Goal: Task Accomplishment & Management: Manage account settings

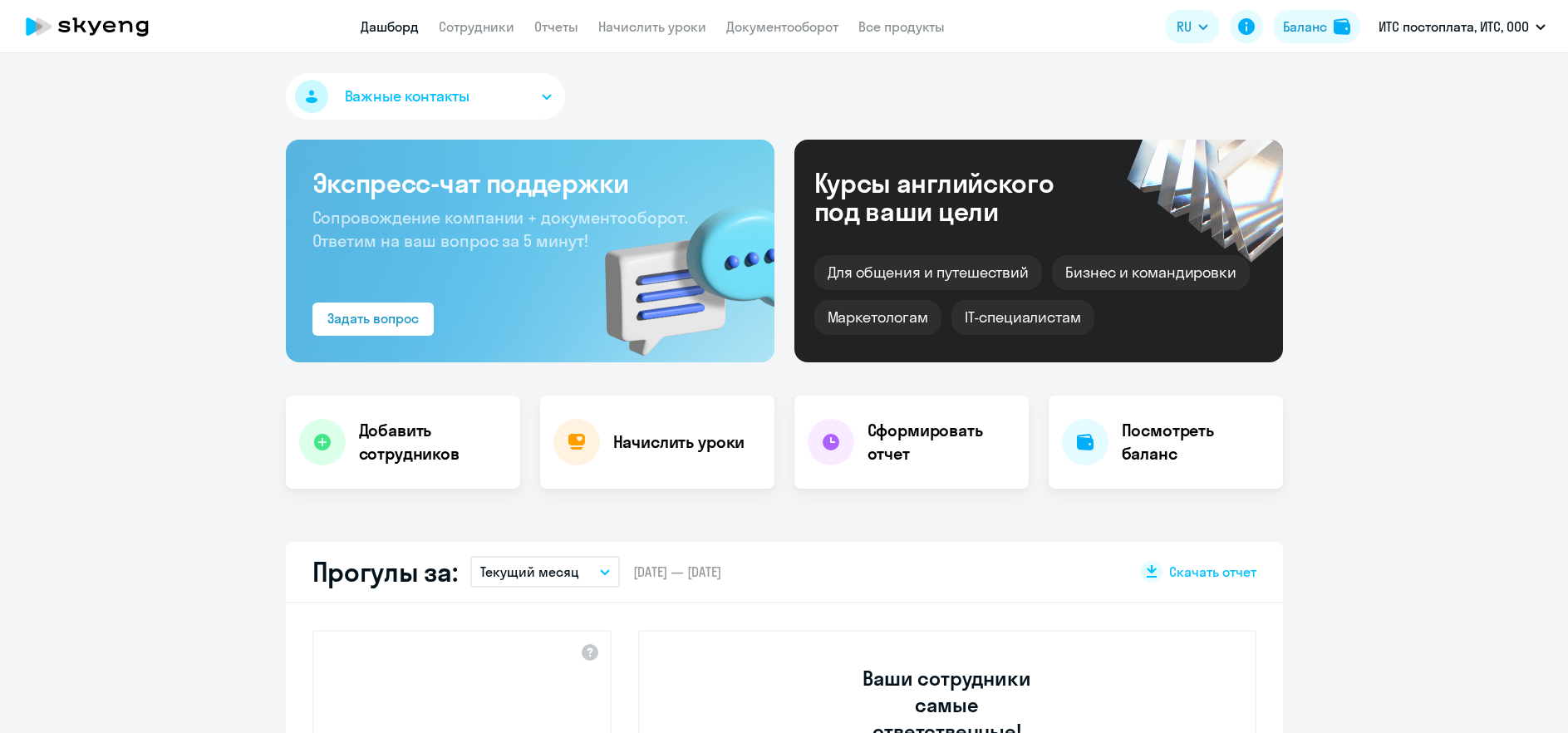
select select "30"
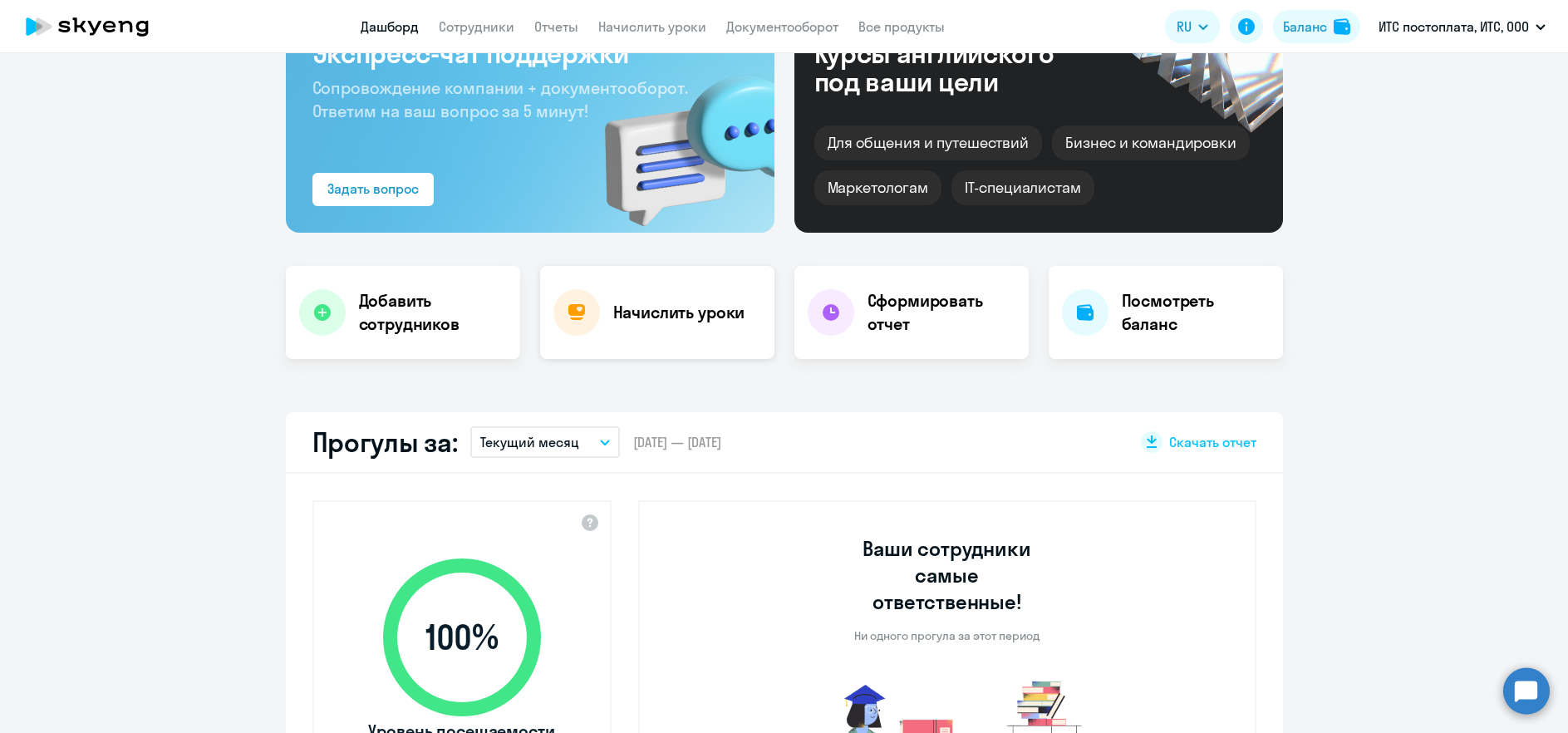
scroll to position [125, 0]
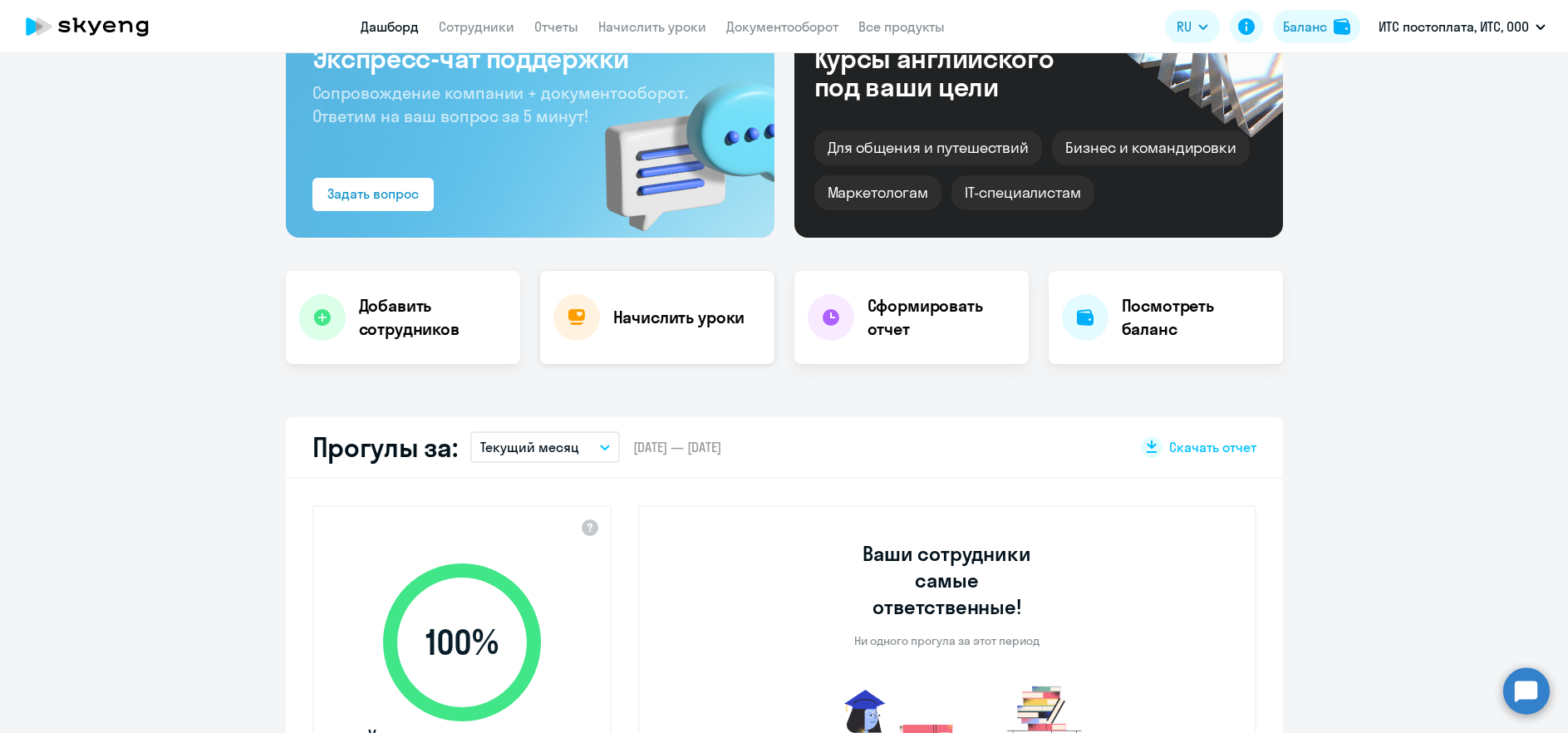
click at [635, 313] on h4 "Начислить уроки" at bounding box center [679, 318] width 132 height 23
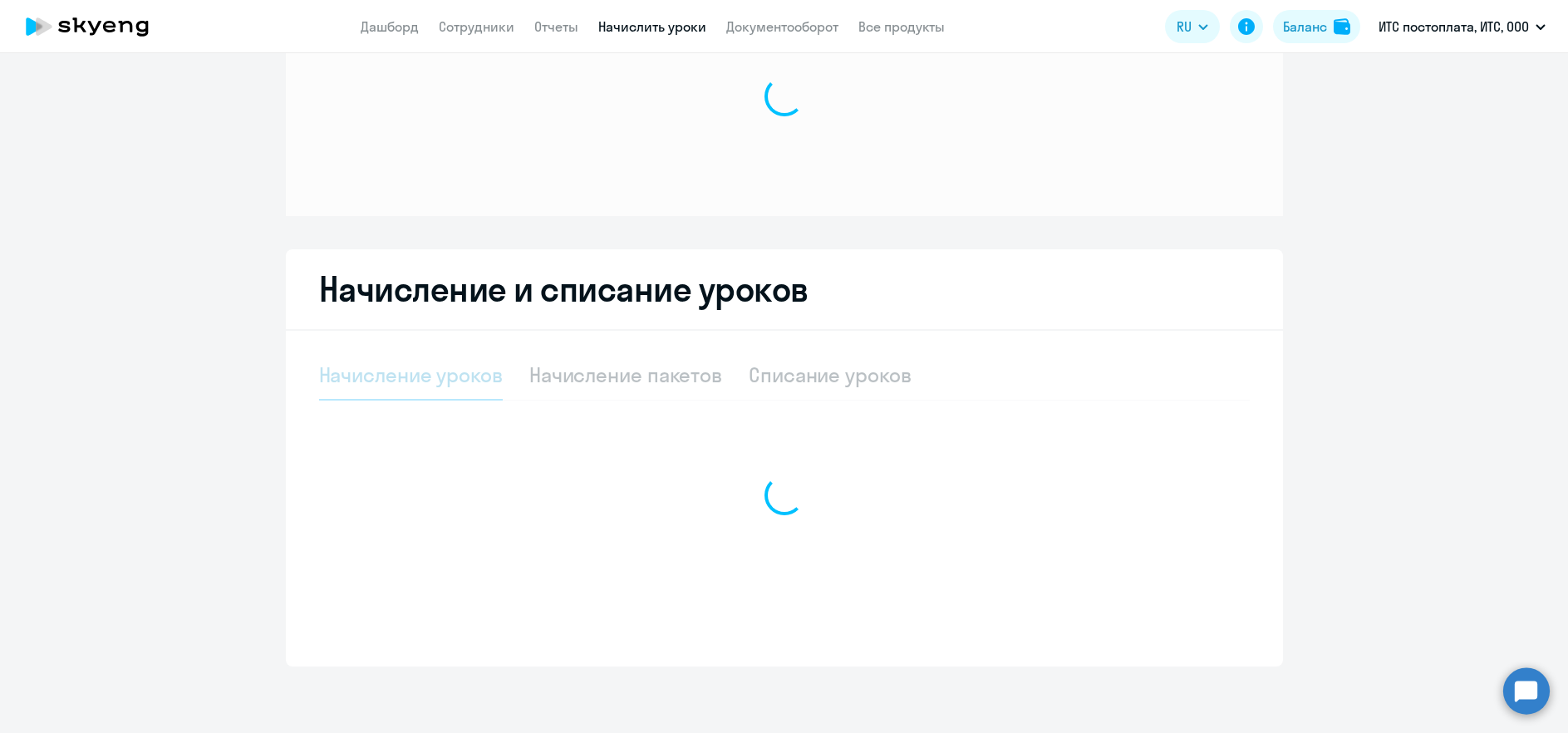
scroll to position [101, 0]
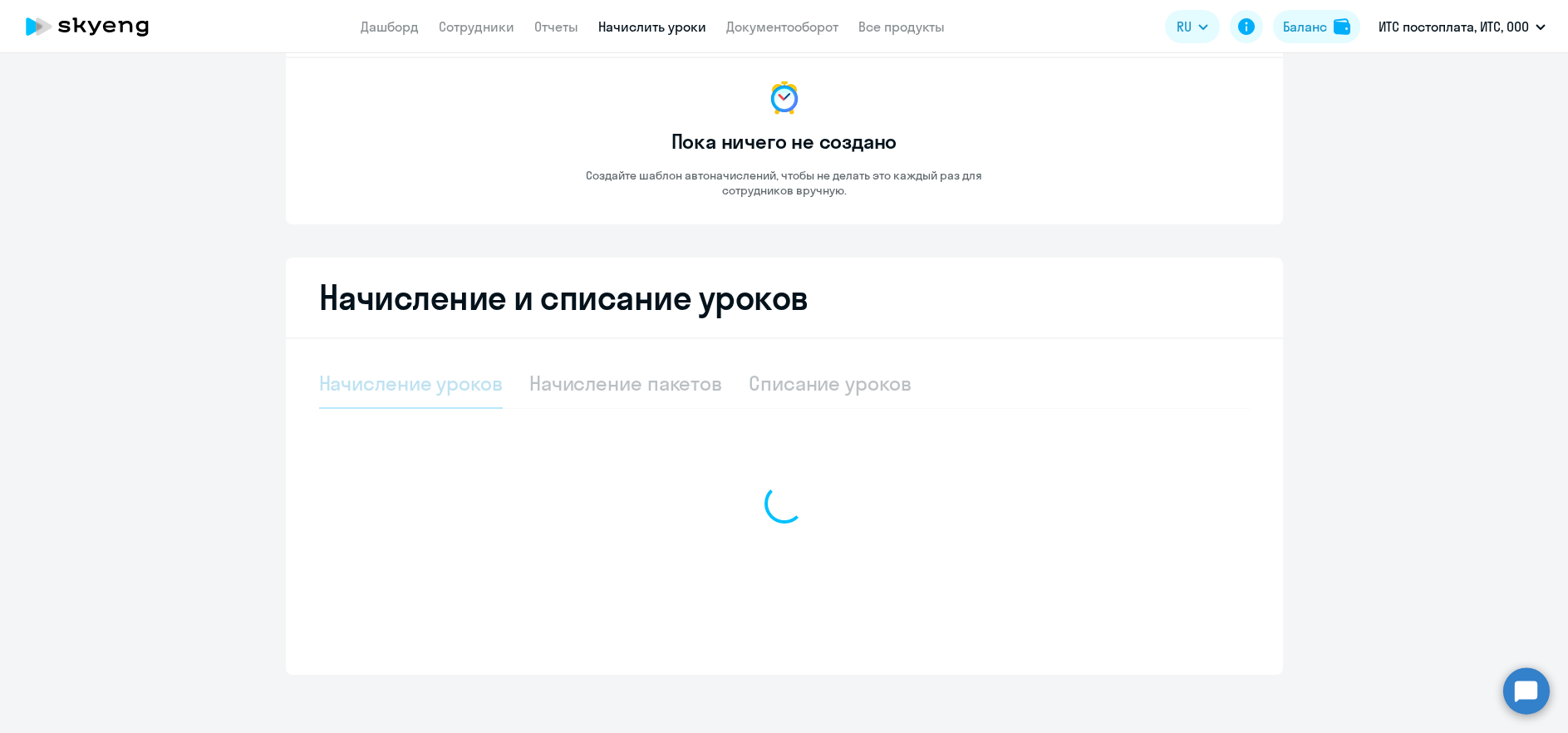
select select "10"
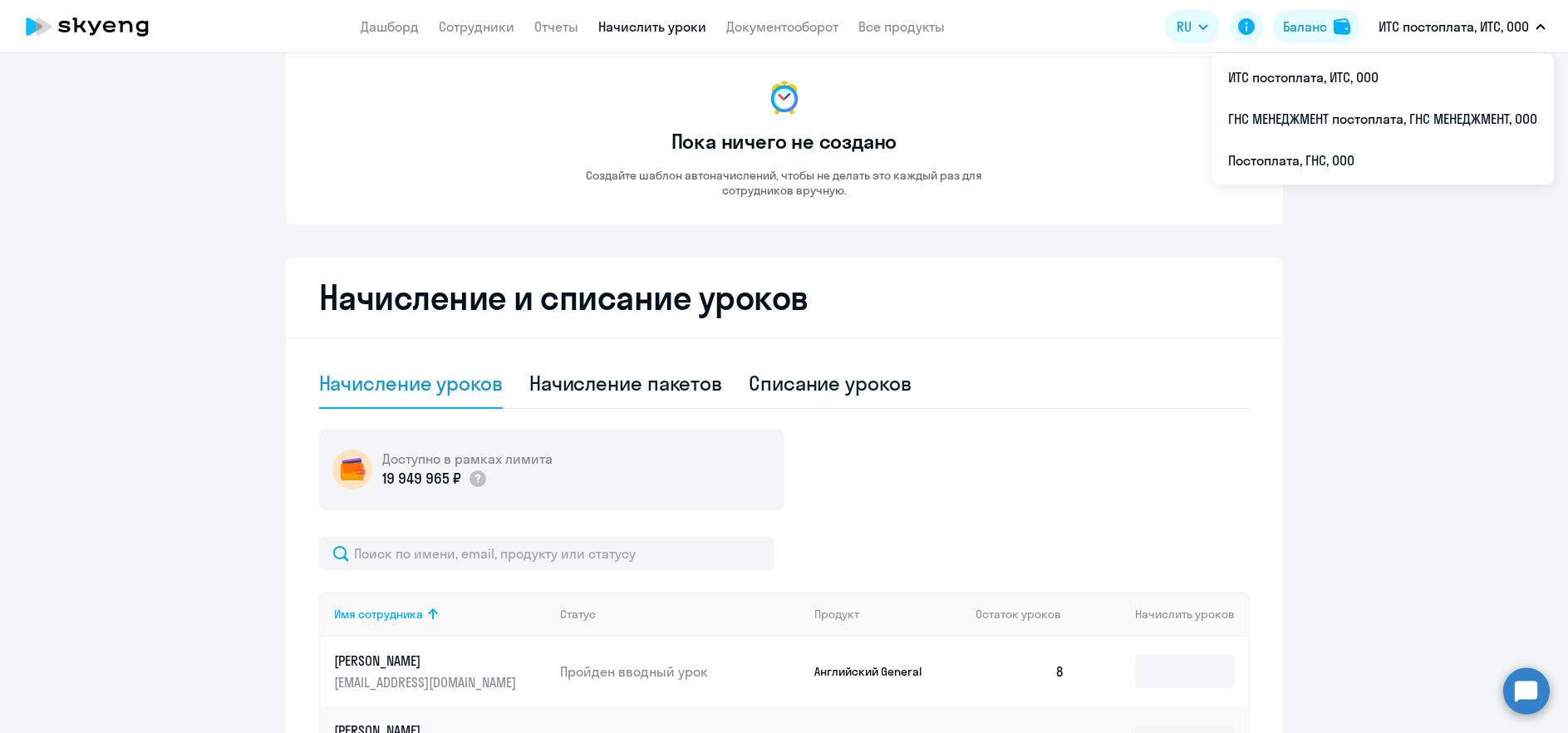
click at [1476, 18] on p "ИТС постоплата, ИТС, ООО" at bounding box center [1453, 26] width 151 height 20
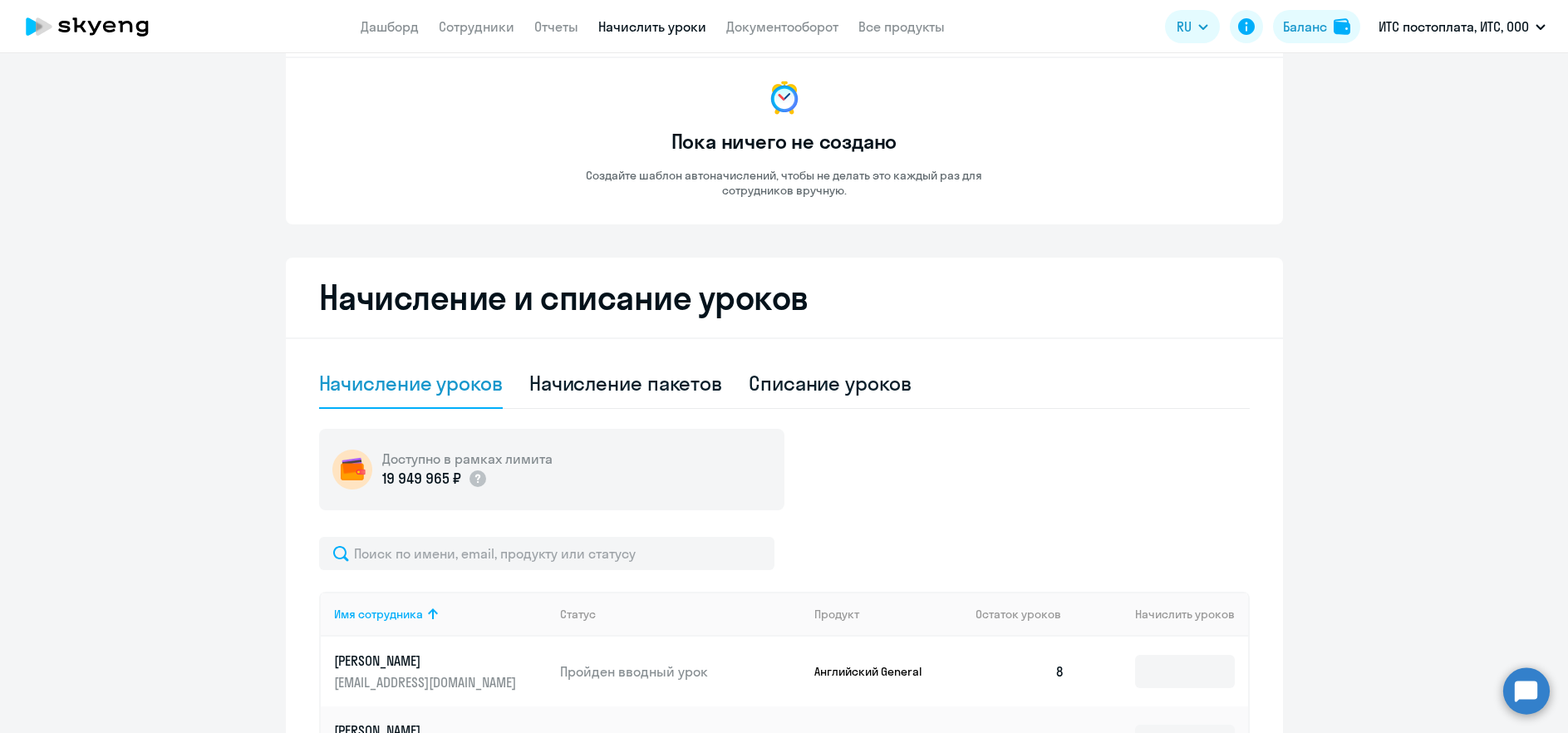
click at [1469, 30] on p "ИТС постоплата, ИТС, ООО" at bounding box center [1453, 26] width 151 height 20
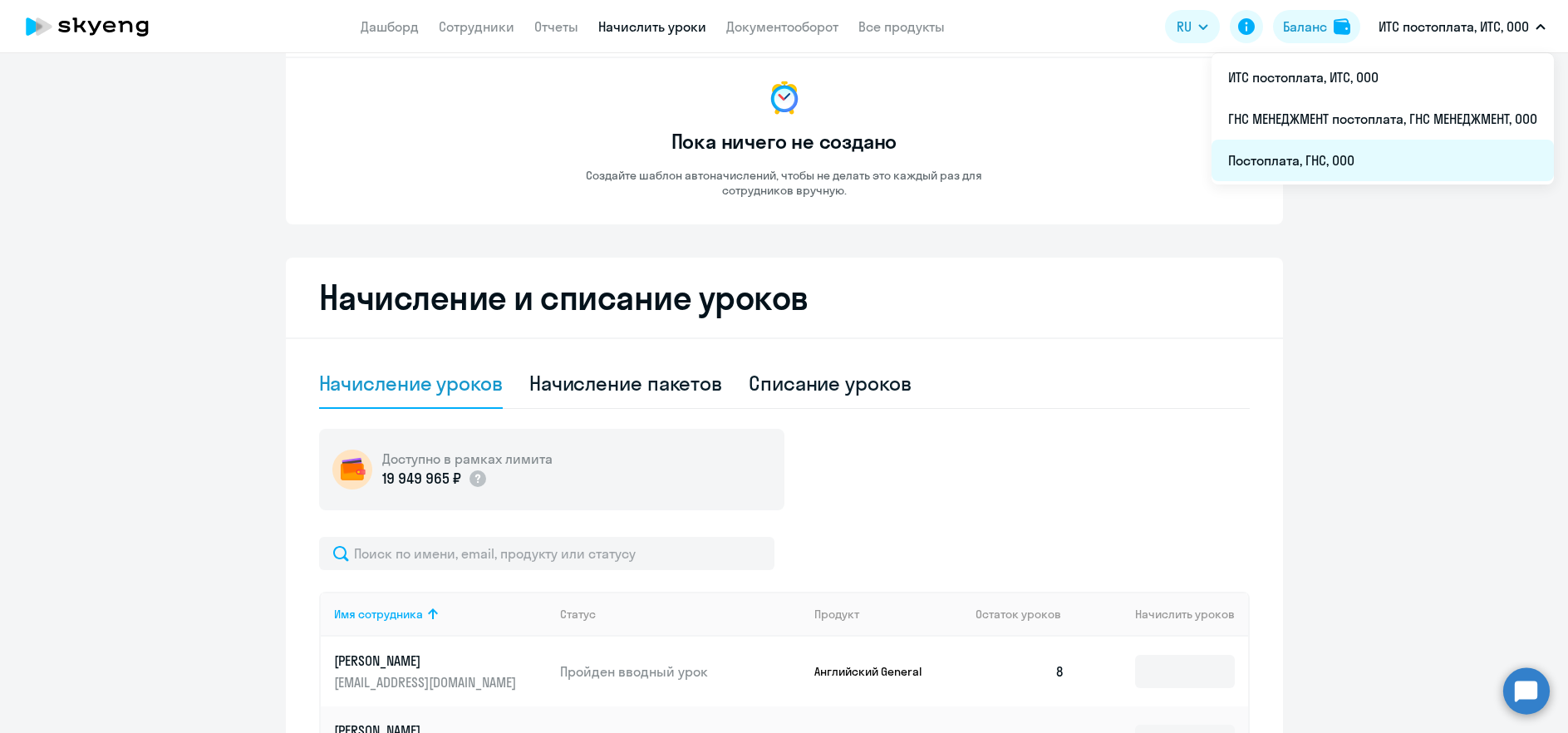
click at [1412, 160] on li "Постоплата, ГНС, ООО" at bounding box center [1382, 161] width 342 height 42
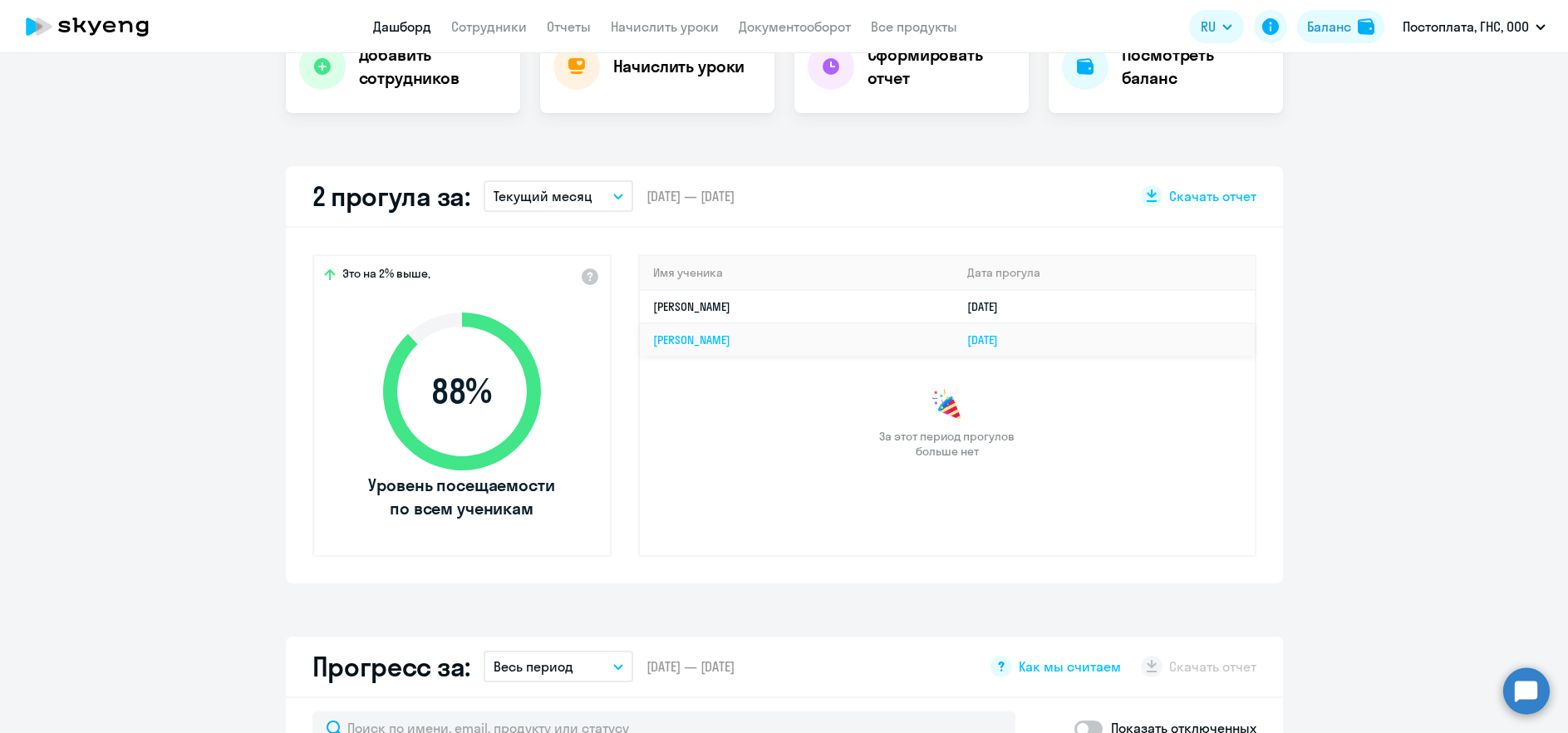
scroll to position [750, 0]
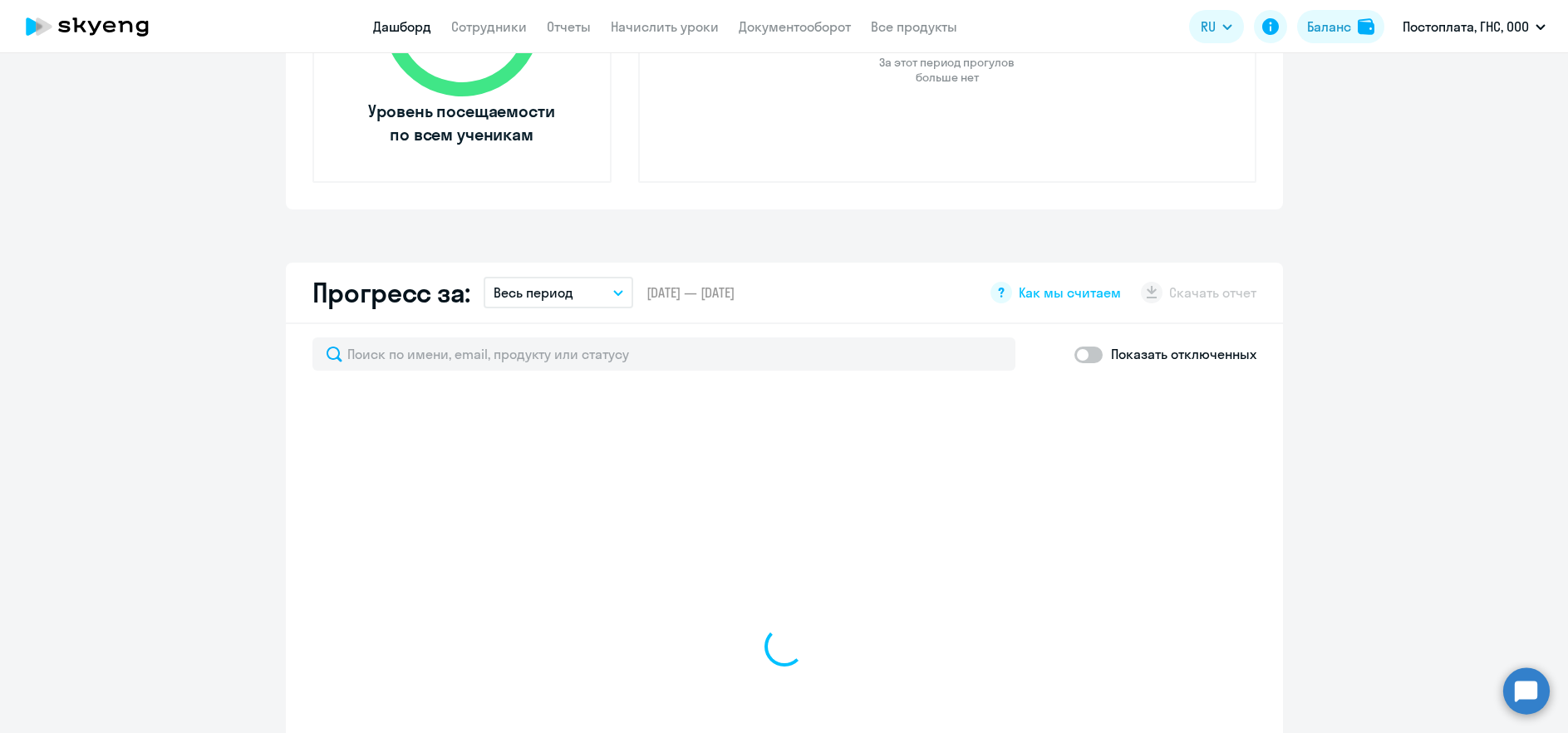
select select "30"
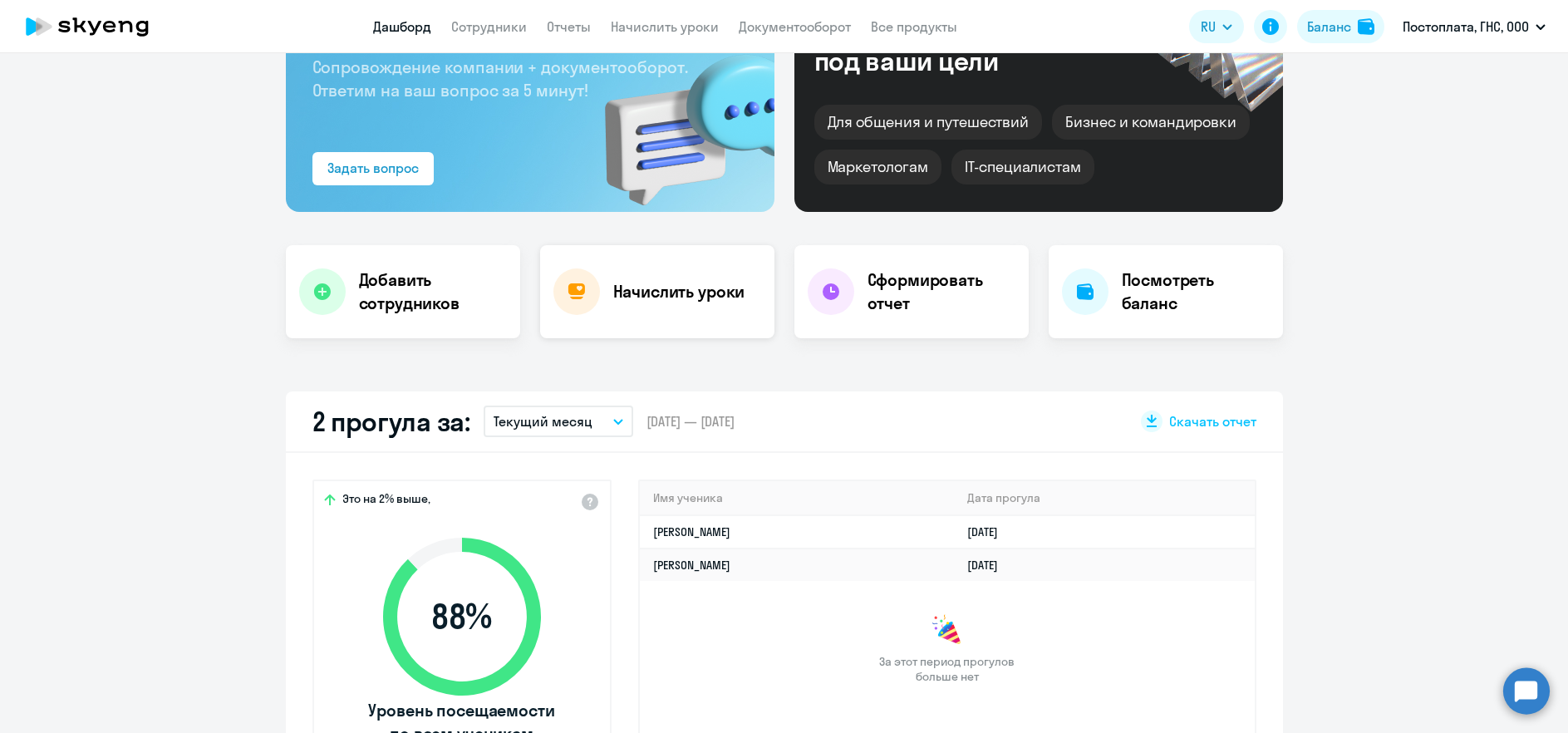
scroll to position [126, 0]
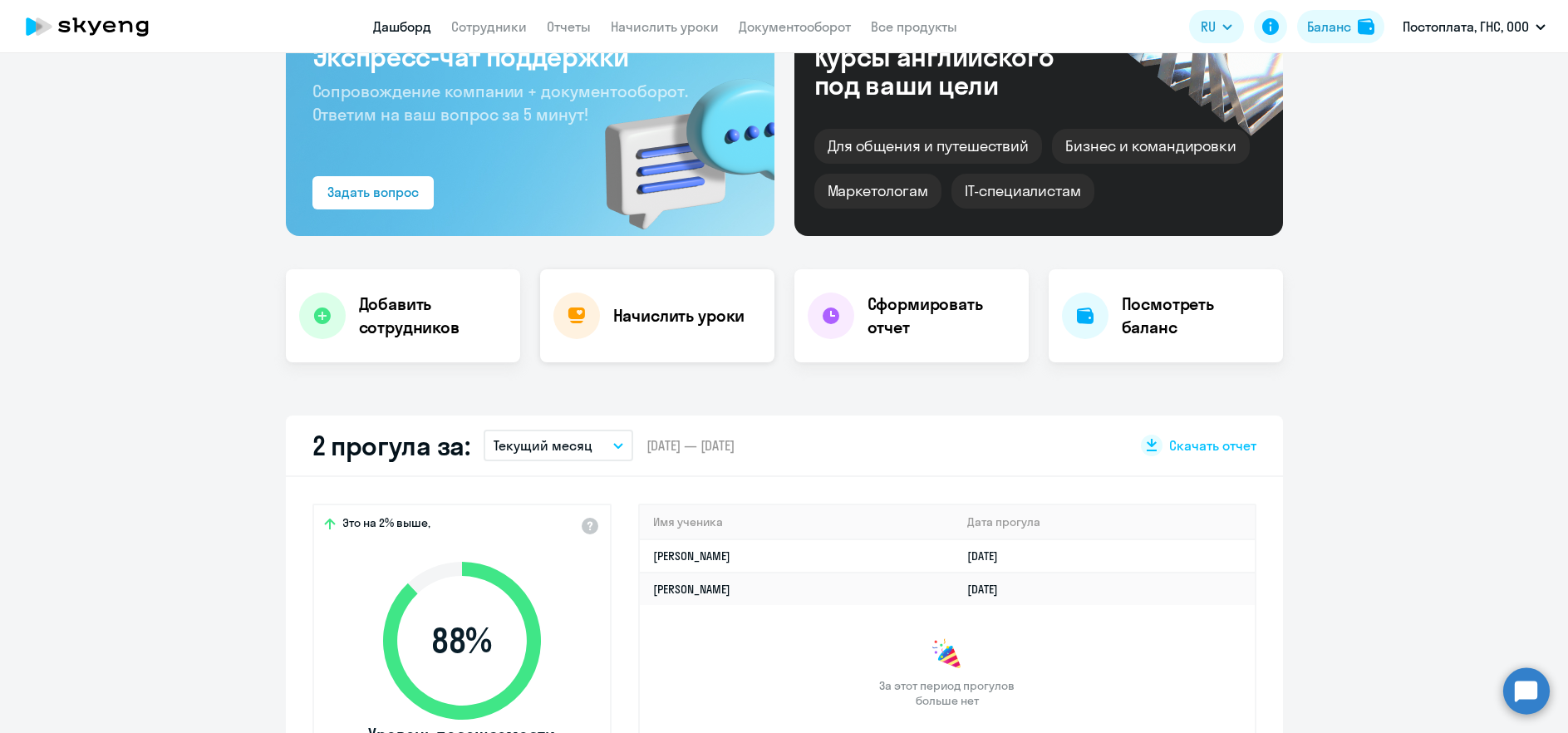
click at [711, 305] on h4 "Начислить уроки" at bounding box center [679, 316] width 132 height 23
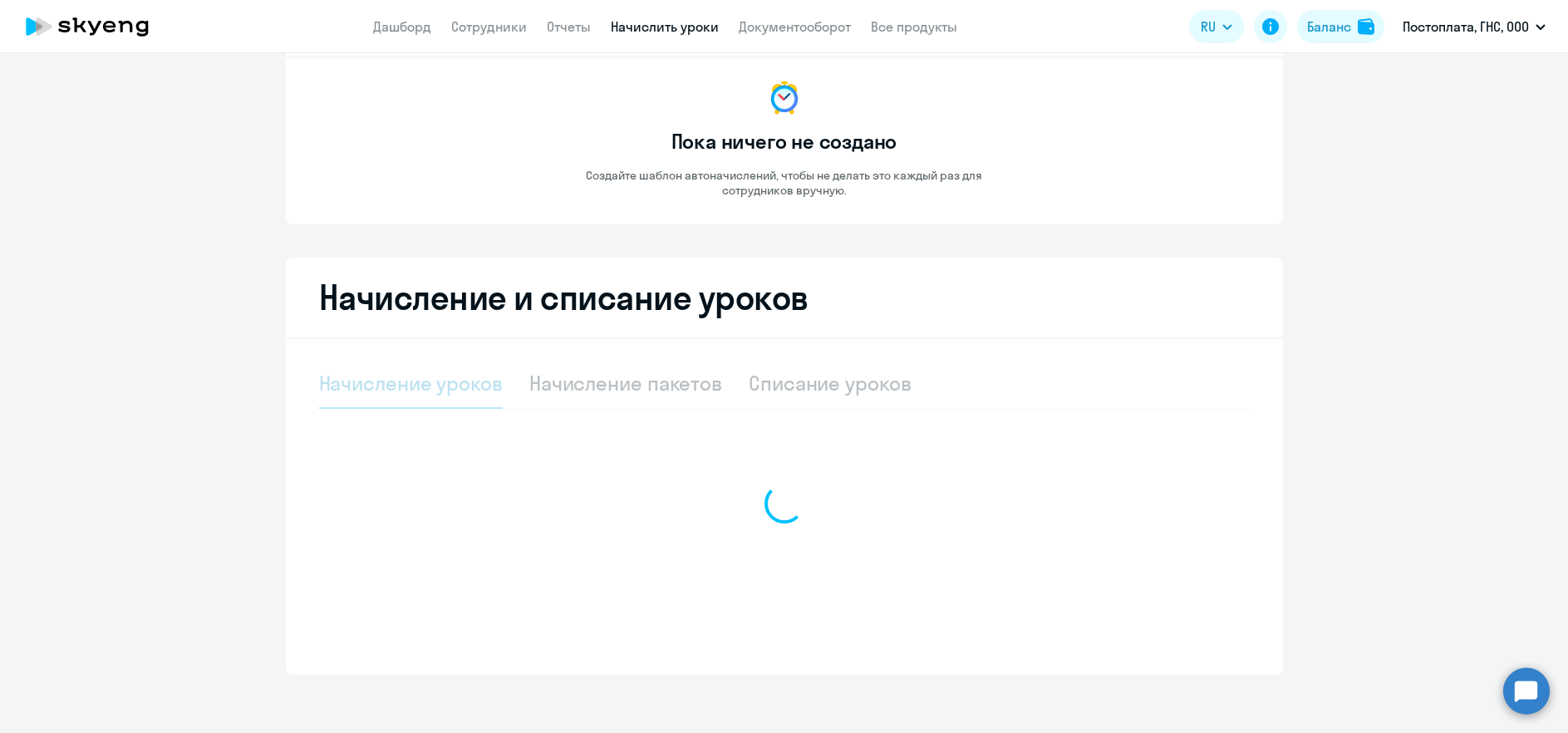
select select "10"
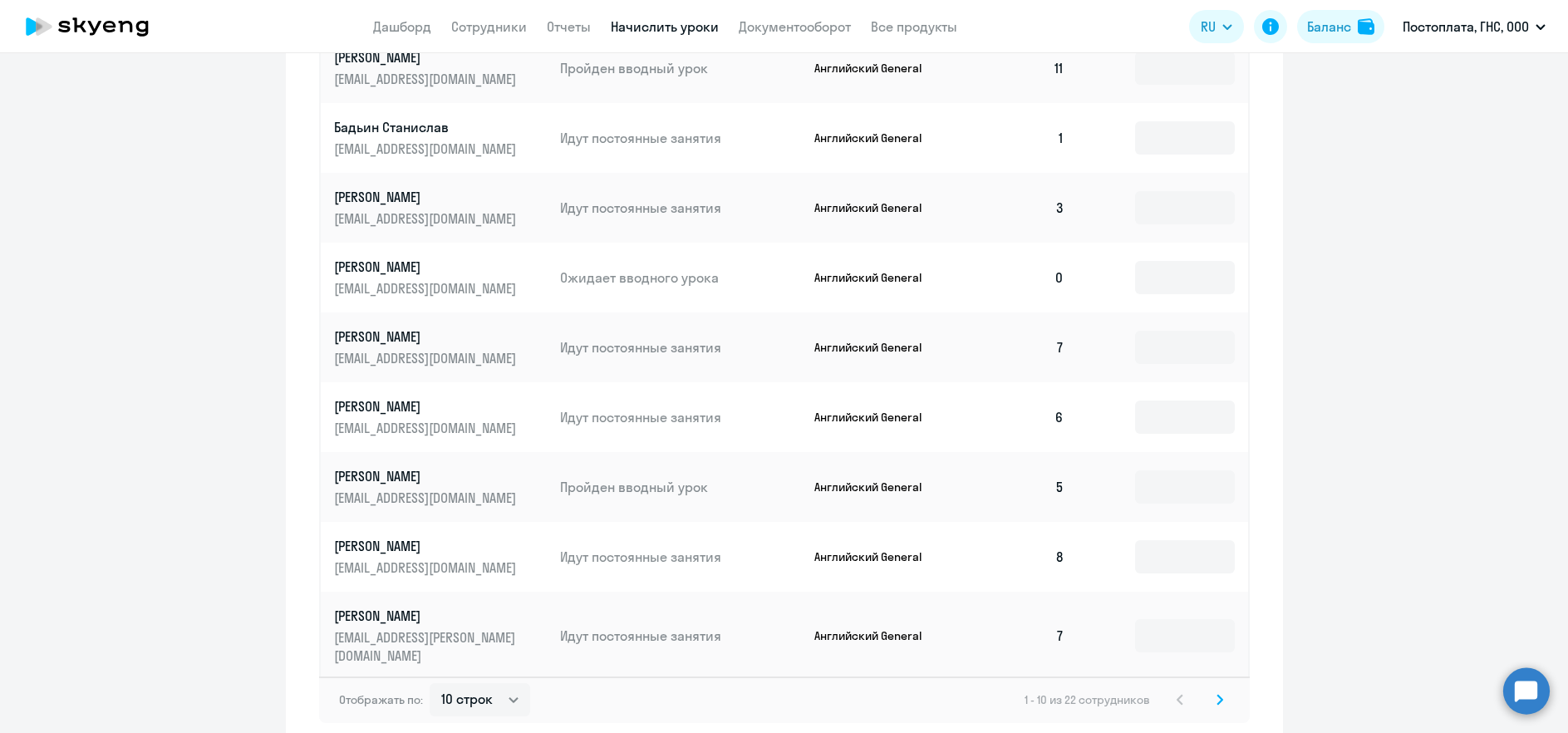
scroll to position [843, 0]
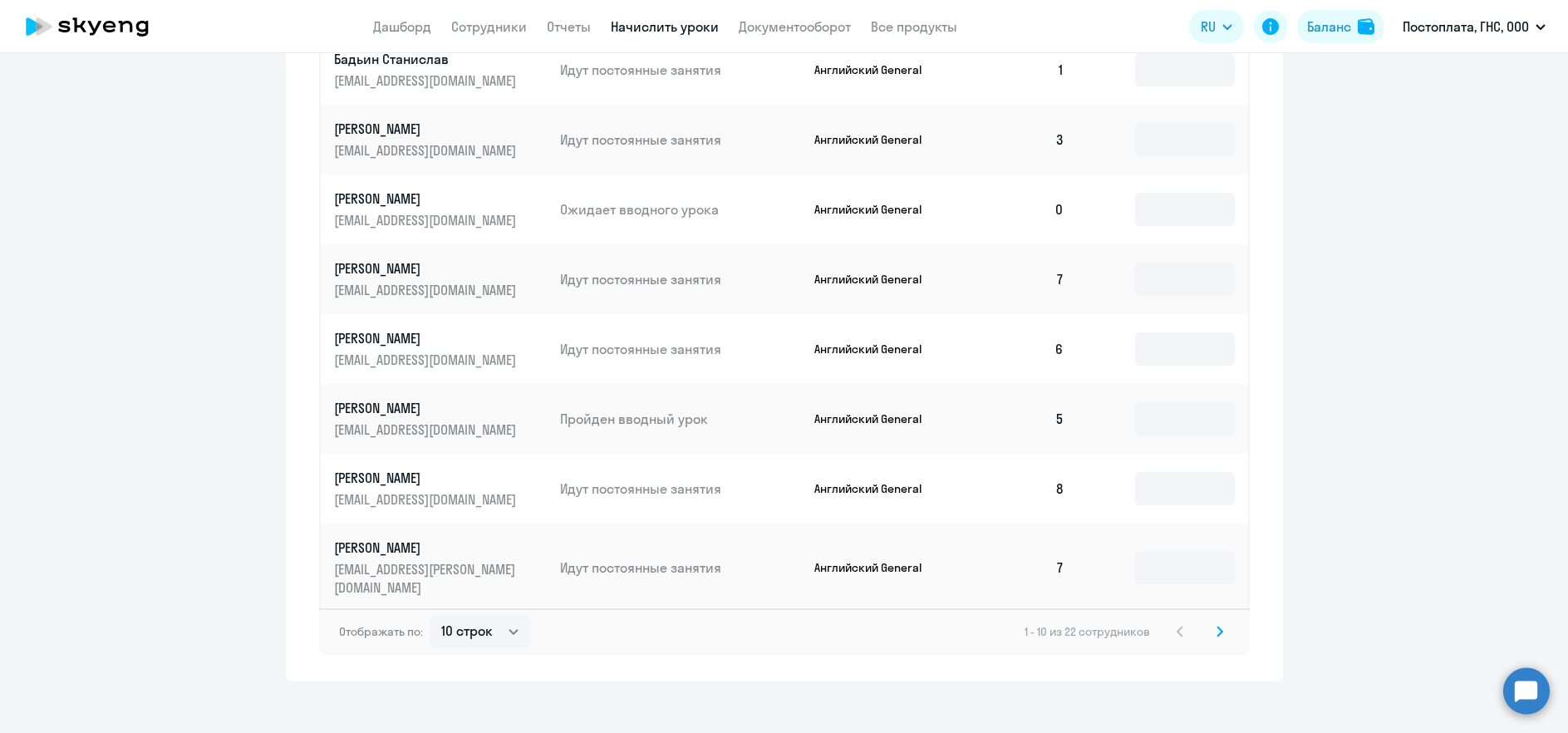
click at [1210, 622] on svg-icon at bounding box center [1220, 632] width 20 height 20
click at [1213, 623] on svg-icon at bounding box center [1220, 617] width 20 height 20
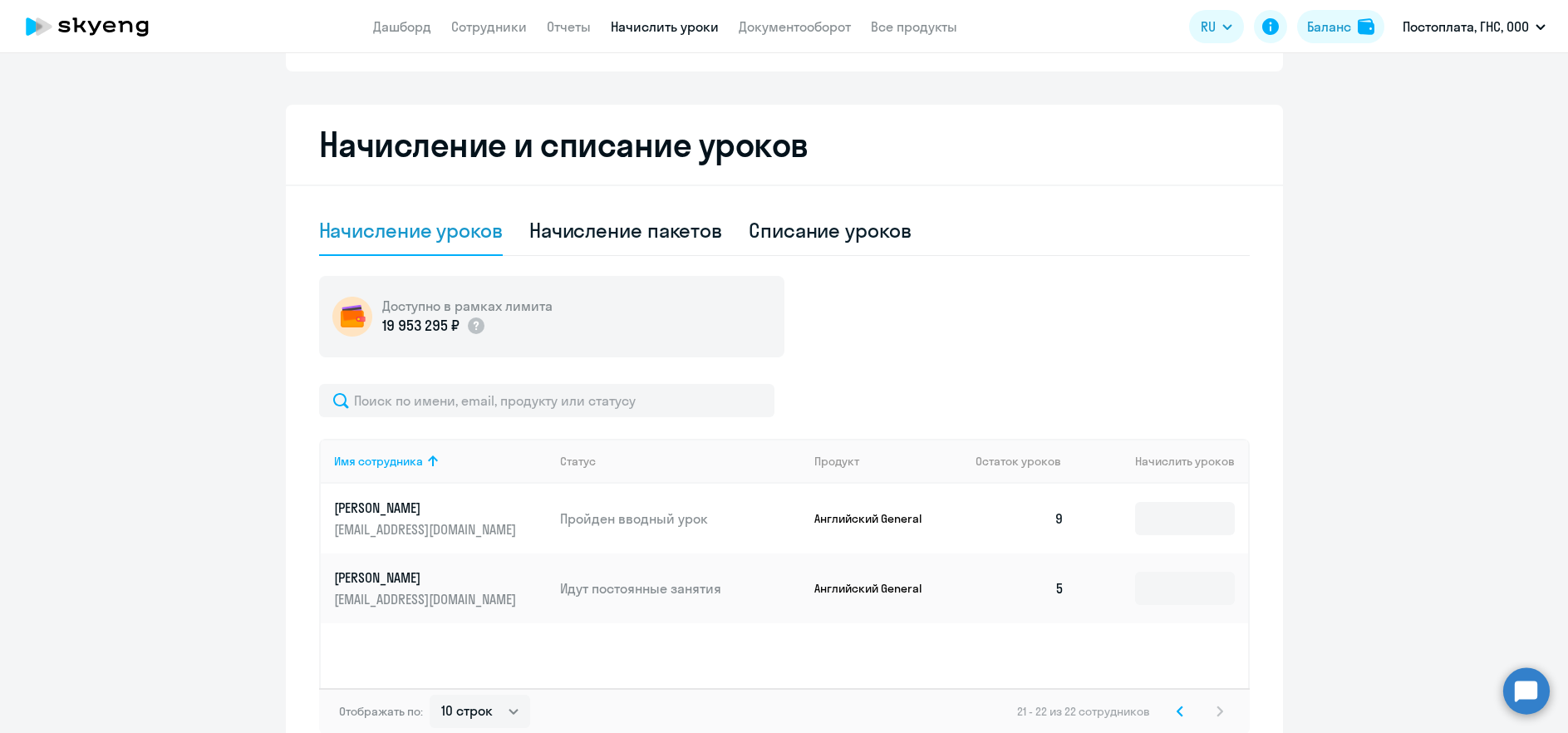
scroll to position [0, 0]
